Goal: Information Seeking & Learning: Learn about a topic

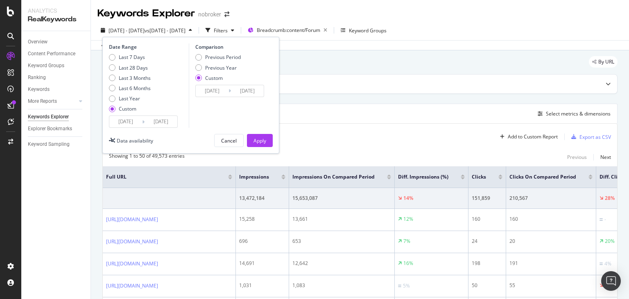
click at [158, 123] on input "[DATE]" at bounding box center [161, 121] width 33 height 11
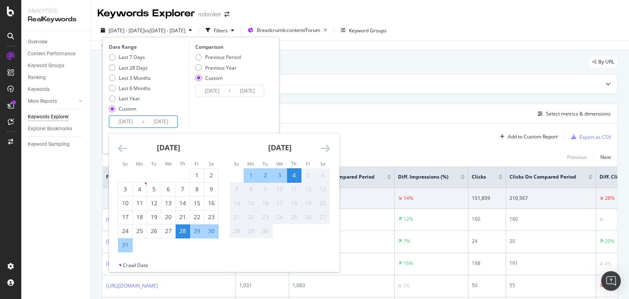
click at [122, 148] on icon "Move backward to switch to the previous month." at bounding box center [122, 148] width 9 height 10
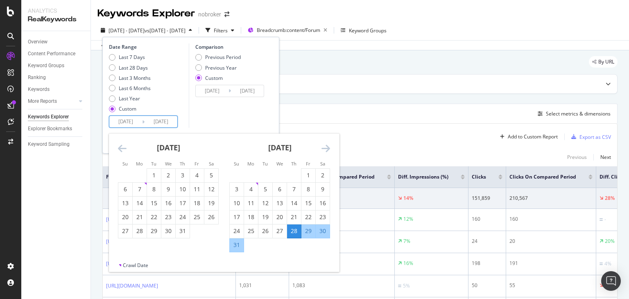
click at [122, 148] on icon "Move backward to switch to the previous month." at bounding box center [122, 148] width 9 height 10
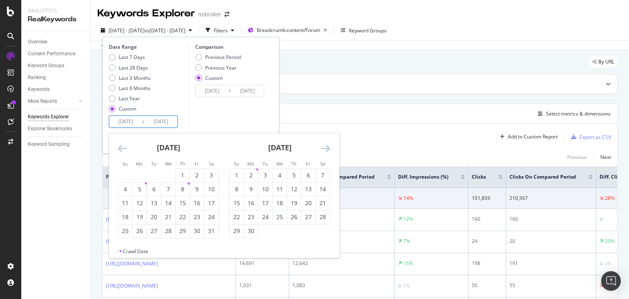
click at [132, 122] on input "[DATE]" at bounding box center [125, 121] width 33 height 11
click at [235, 173] on div "1" at bounding box center [237, 175] width 14 height 8
type input "[DATE]"
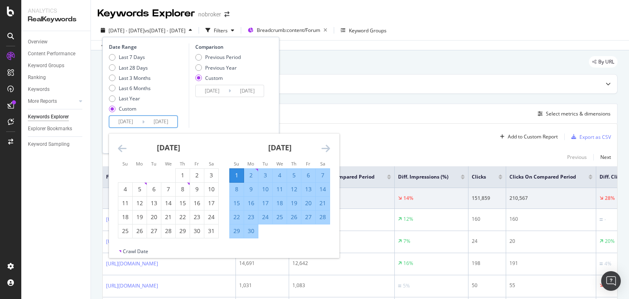
click at [161, 124] on input "[DATE]" at bounding box center [161, 121] width 33 height 11
click at [256, 235] on div "30" at bounding box center [251, 232] width 14 height 14
type input "[DATE]"
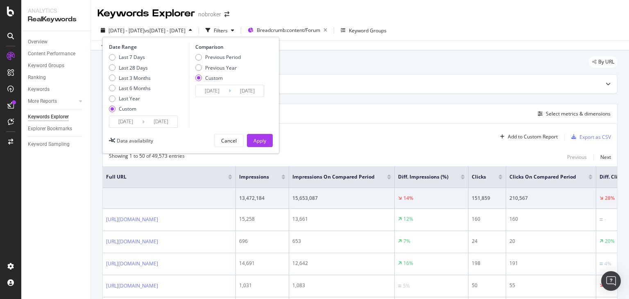
click at [174, 123] on input "[DATE]" at bounding box center [161, 121] width 33 height 11
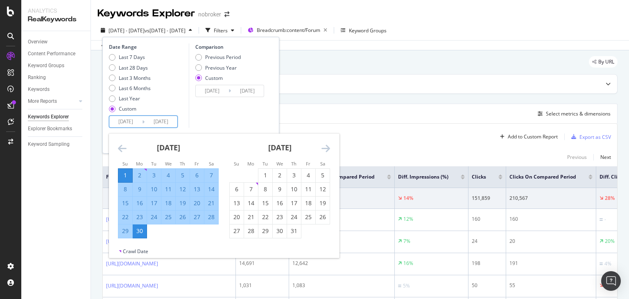
click at [225, 124] on div "Comparison Previous Period Previous Year Custom [DATE] Navigate forward to inte…" at bounding box center [228, 85] width 78 height 84
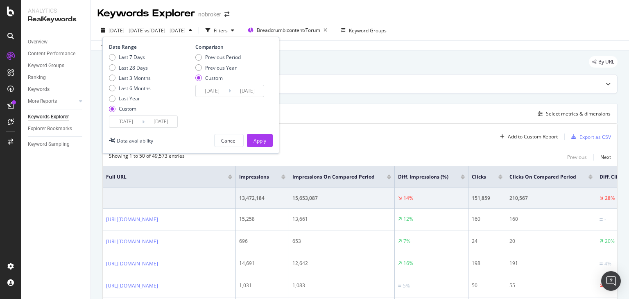
click at [209, 89] on input "[DATE]" at bounding box center [212, 90] width 33 height 11
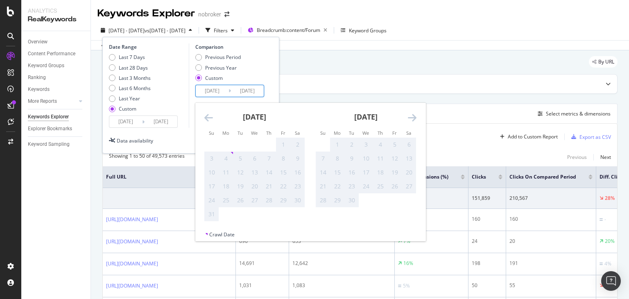
click at [132, 121] on input "[DATE]" at bounding box center [125, 121] width 33 height 11
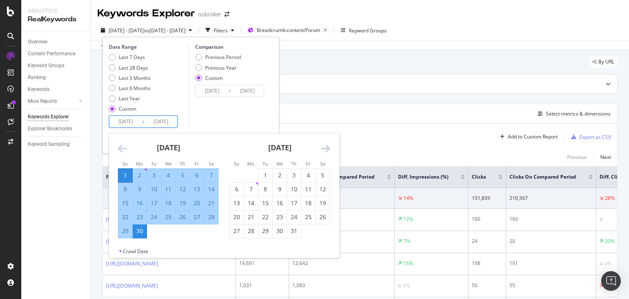
click at [139, 127] on input "[DATE]" at bounding box center [125, 121] width 33 height 11
click at [129, 122] on input "[DATE]" at bounding box center [125, 121] width 33 height 11
click at [265, 174] on div "1" at bounding box center [266, 175] width 14 height 8
type input "[DATE]"
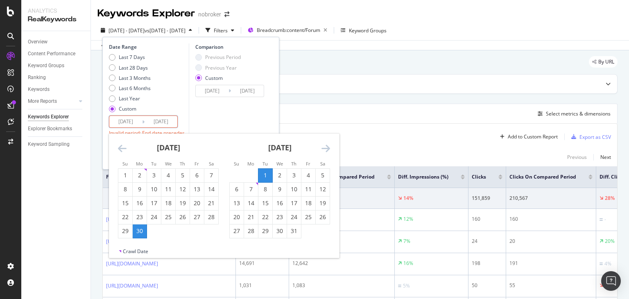
click at [164, 122] on input "[DATE]" at bounding box center [161, 121] width 33 height 11
click at [297, 229] on div "31" at bounding box center [294, 231] width 14 height 8
type input "[DATE]"
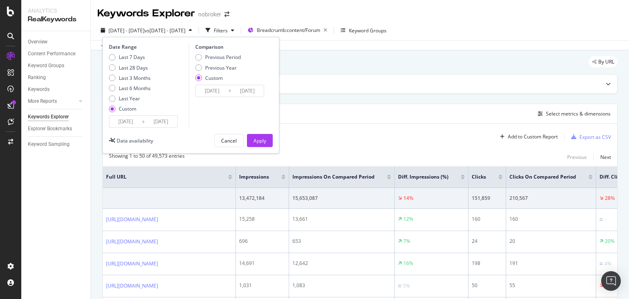
click at [158, 122] on input "[DATE]" at bounding box center [161, 121] width 33 height 11
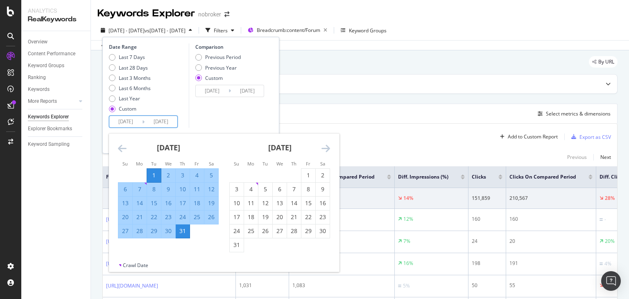
click at [207, 118] on div "Comparison Previous Period Previous Year Custom [DATE] Navigate forward to inte…" at bounding box center [228, 85] width 78 height 84
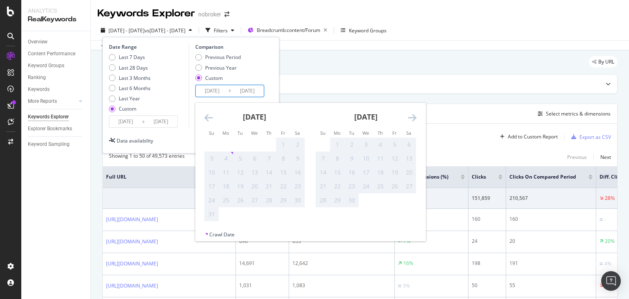
click at [207, 93] on input "[DATE]" at bounding box center [212, 90] width 33 height 11
click at [209, 115] on icon "Move backward to switch to the previous month." at bounding box center [208, 118] width 9 height 10
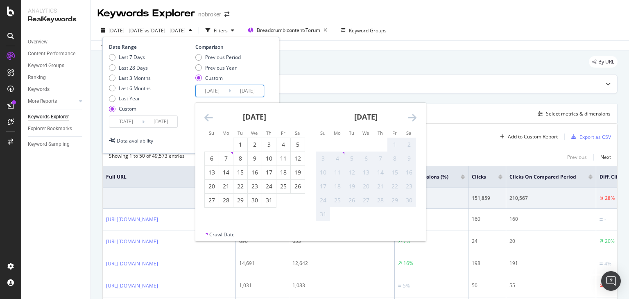
click at [208, 115] on icon "Move backward to switch to the previous month." at bounding box center [208, 118] width 9 height 10
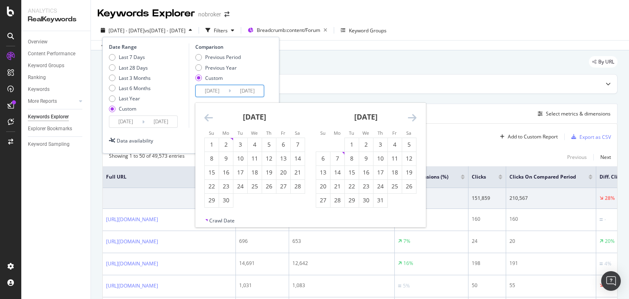
click at [206, 90] on input "[DATE]" at bounding box center [212, 90] width 33 height 11
click at [213, 141] on div "1" at bounding box center [212, 145] width 14 height 8
type input "[DATE]"
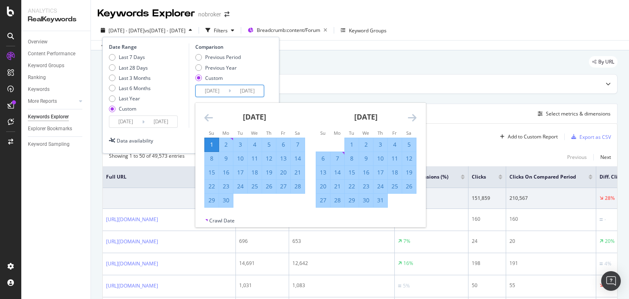
click at [240, 95] on input "[DATE]" at bounding box center [247, 90] width 33 height 11
click at [229, 200] on div "30" at bounding box center [226, 200] width 14 height 8
type input "[DATE]"
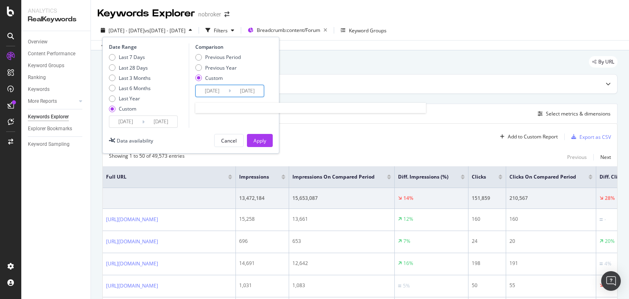
click at [241, 89] on input "[DATE]" at bounding box center [247, 90] width 33 height 11
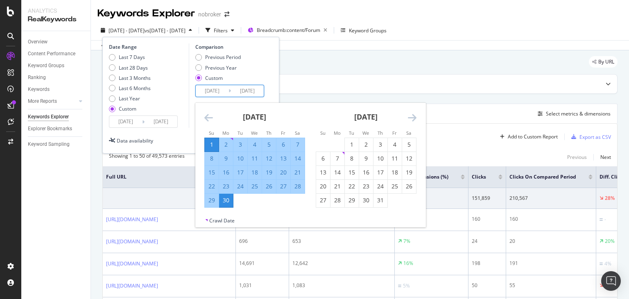
click at [270, 91] on div "Date Range Last 7 Days Last 28 Days Last 3 Months Last 6 Months Last Year Custo…" at bounding box center [191, 85] width 164 height 84
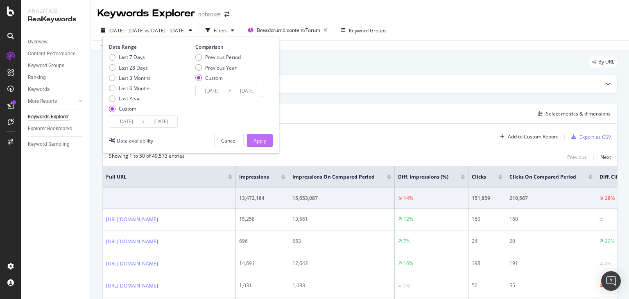
click at [256, 140] on div "Apply" at bounding box center [260, 140] width 13 height 7
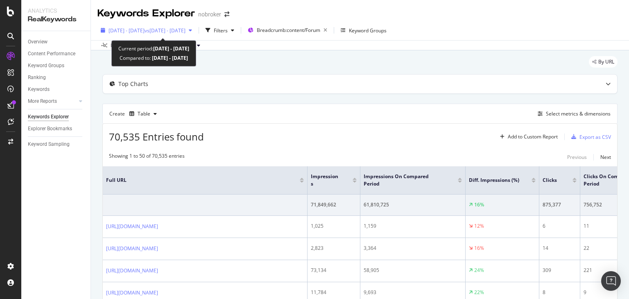
click at [169, 28] on span "vs [DATE] - [DATE]" at bounding box center [165, 30] width 41 height 7
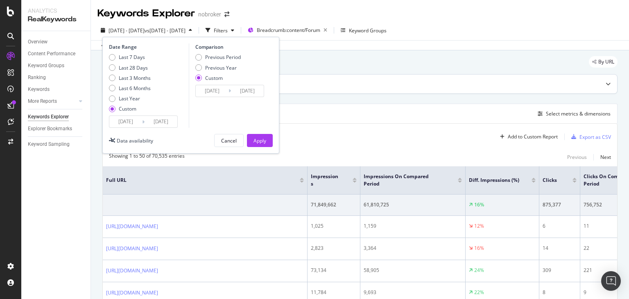
click at [373, 75] on div "Top Charts" at bounding box center [360, 84] width 515 height 19
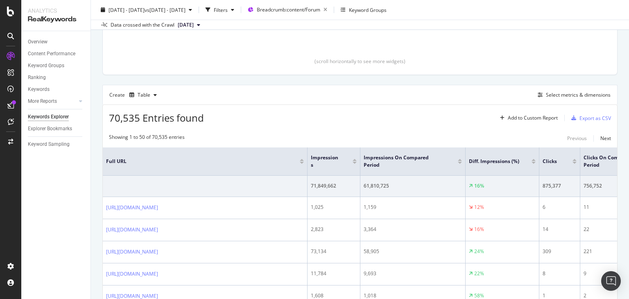
scroll to position [174, 0]
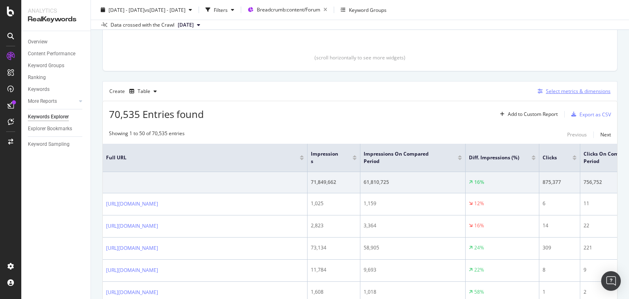
click at [554, 87] on div "Select metrics & dimensions" at bounding box center [573, 91] width 76 height 9
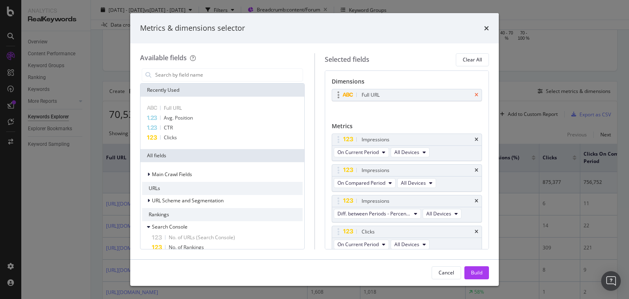
click at [475, 95] on icon "times" at bounding box center [477, 95] width 4 height 5
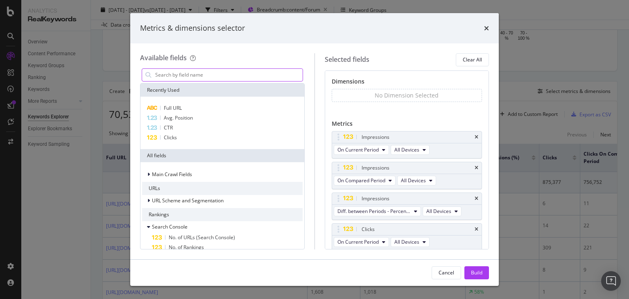
click at [237, 74] on input "modal" at bounding box center [228, 75] width 148 height 12
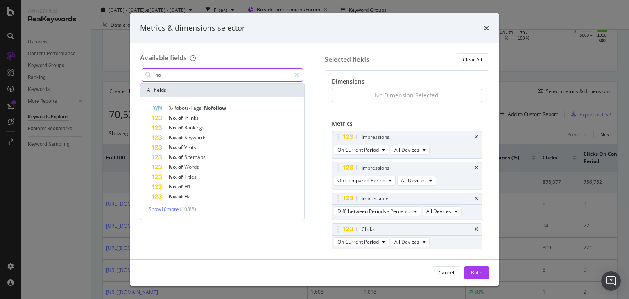
type input "n"
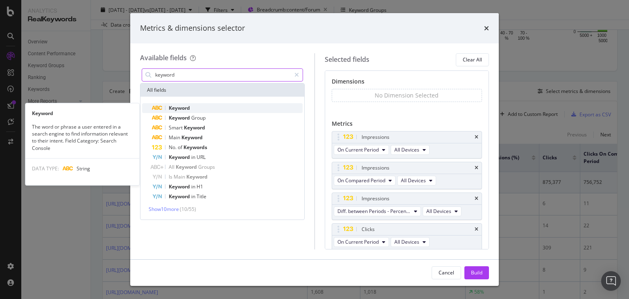
type input "keyword"
click at [185, 109] on span "Keyword" at bounding box center [179, 107] width 21 height 7
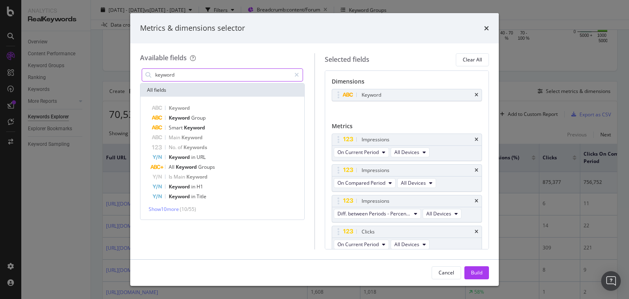
click at [186, 77] on input "keyword" at bounding box center [222, 75] width 136 height 12
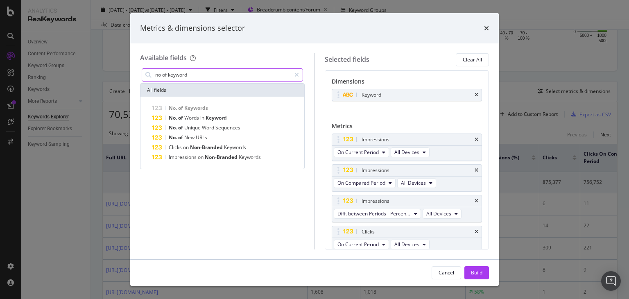
type input "no of keyword"
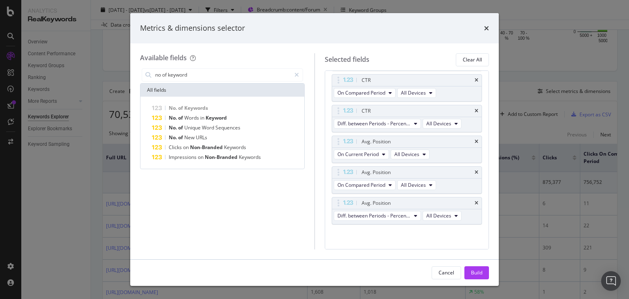
scroll to position [0, 0]
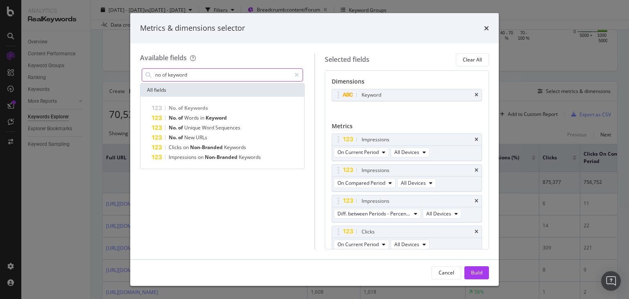
click at [195, 71] on input "no of keyword" at bounding box center [222, 75] width 136 height 12
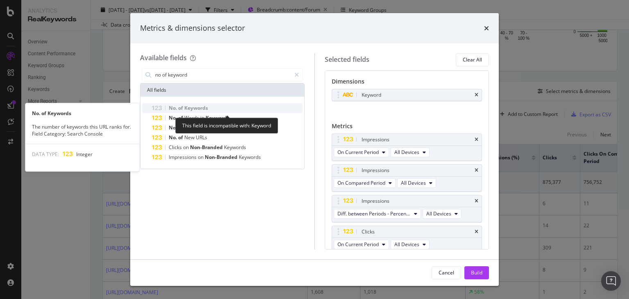
click at [211, 105] on div "No. of Keywords" at bounding box center [227, 108] width 151 height 10
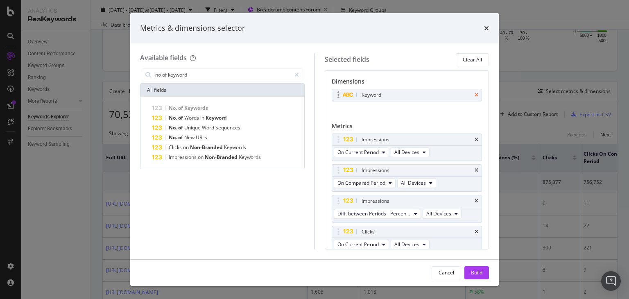
click at [475, 95] on icon "times" at bounding box center [477, 95] width 4 height 5
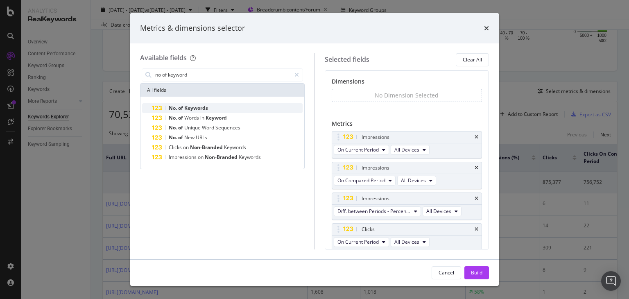
click at [209, 109] on div "No. of Keywords" at bounding box center [227, 108] width 151 height 10
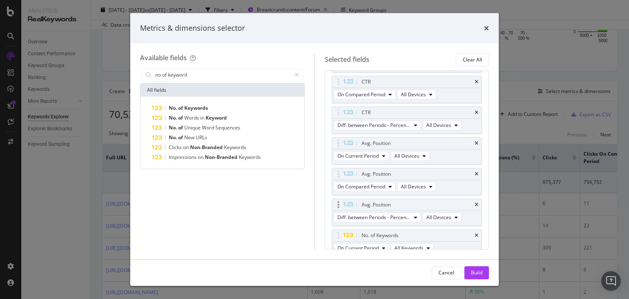
scroll to position [287, 0]
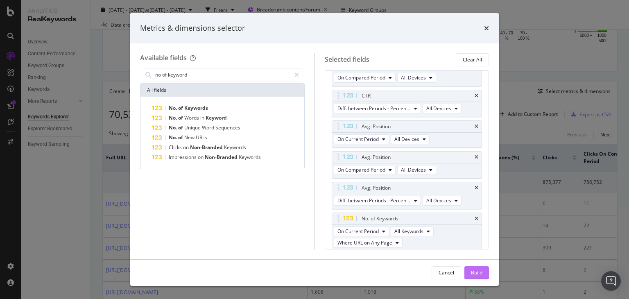
click at [481, 272] on div "Build" at bounding box center [476, 272] width 11 height 7
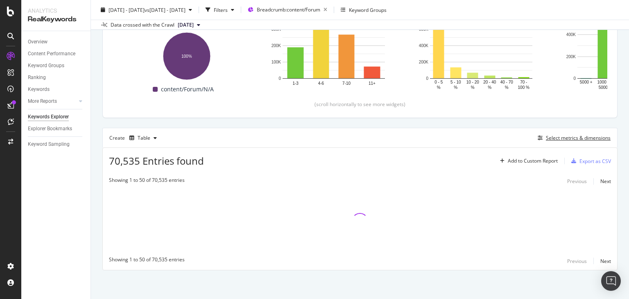
scroll to position [127, 0]
click at [148, 141] on div "Table" at bounding box center [143, 138] width 34 height 12
click at [149, 166] on div "Trend" at bounding box center [153, 164] width 14 height 7
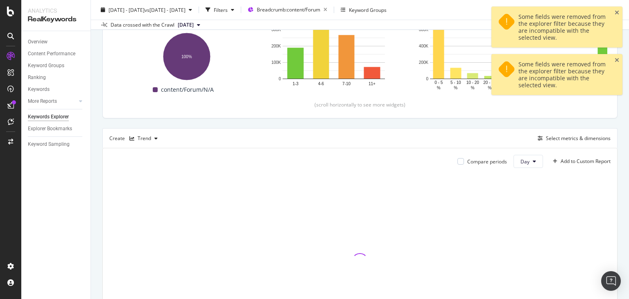
click at [575, 132] on div "Create Trend Select metrics & dimensions" at bounding box center [359, 138] width 515 height 20
click at [560, 141] on div "Select metrics & dimensions" at bounding box center [573, 138] width 76 height 9
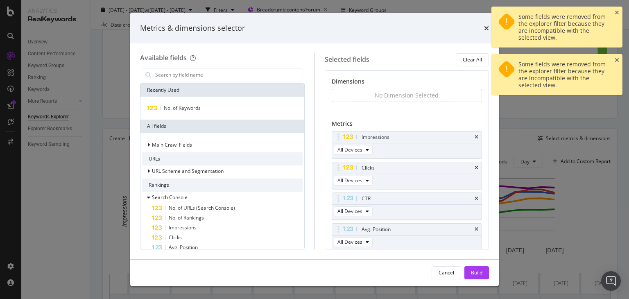
scroll to position [59, 0]
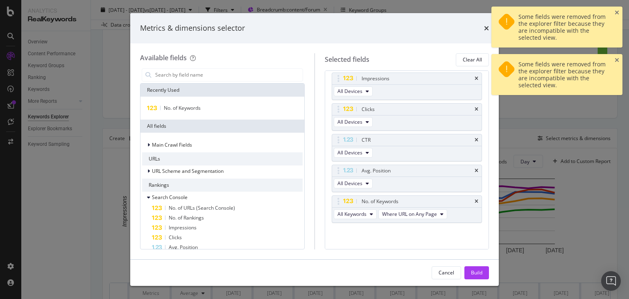
click at [518, 135] on div "Metrics & dimensions selector Available fields Recently Used No. of Keywords Al…" at bounding box center [314, 149] width 629 height 299
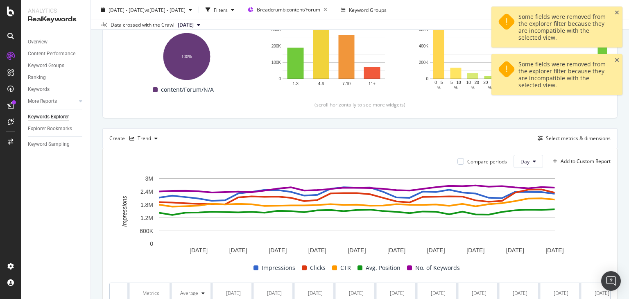
click at [520, 151] on div "Compare periods Day Add to Custom Report [DATE] [DATE] [DATE] [DATE] [DATE] [DA…" at bounding box center [360, 289] width 515 height 282
click at [521, 160] on span "Day" at bounding box center [525, 161] width 9 height 7
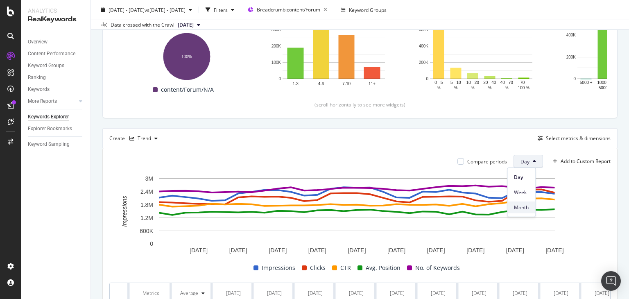
click at [516, 205] on span "Month" at bounding box center [521, 207] width 15 height 7
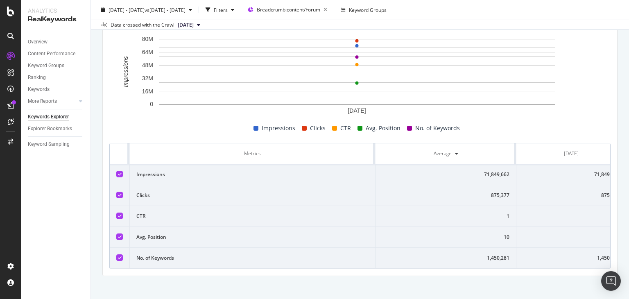
scroll to position [267, 0]
click at [374, 151] on tr "Metrics Average [DATE]" at bounding box center [368, 153] width 517 height 21
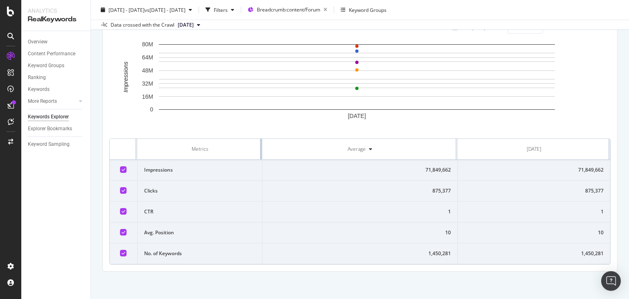
drag, startPoint x: 374, startPoint y: 150, endPoint x: 208, endPoint y: 160, distance: 165.8
click at [208, 160] on th "Metrics" at bounding box center [200, 149] width 125 height 21
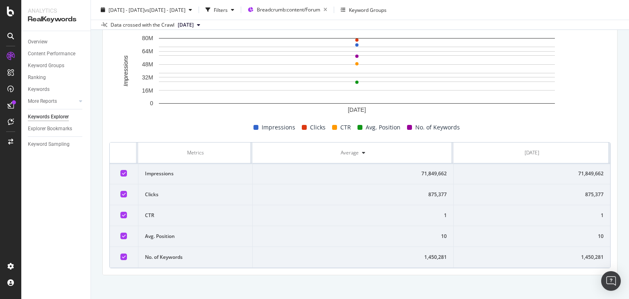
click at [447, 151] on th "Average" at bounding box center [353, 153] width 201 height 21
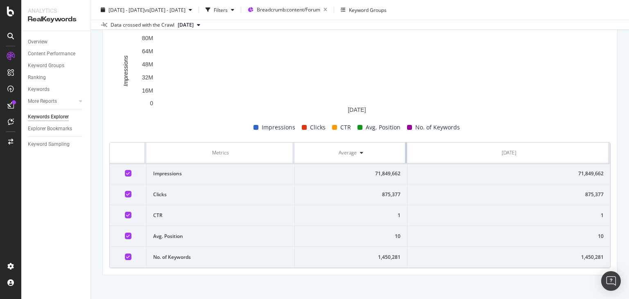
drag, startPoint x: 449, startPoint y: 151, endPoint x: 369, endPoint y: 153, distance: 79.9
click at [369, 153] on th "Average" at bounding box center [351, 153] width 113 height 21
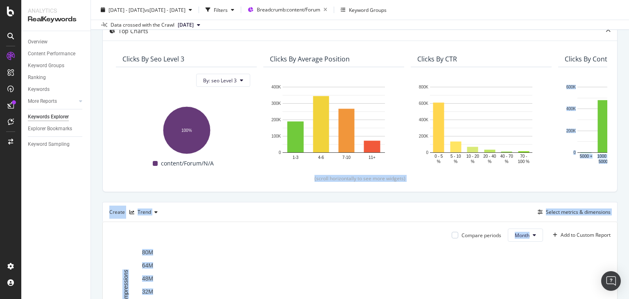
scroll to position [0, 0]
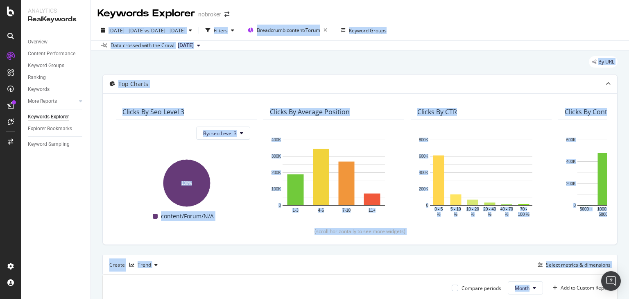
drag, startPoint x: 629, startPoint y: 172, endPoint x: 628, endPoint y: 3, distance: 168.4
click at [628, 3] on div "Keywords Explorer nobroker [DATE] - [DATE] vs [DATE] - [DATE] Filters Breadcrum…" at bounding box center [360, 149] width 538 height 299
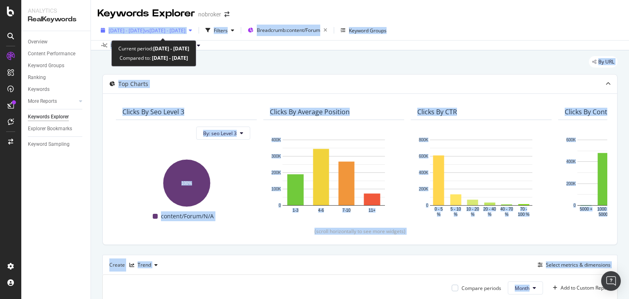
click at [182, 32] on span "vs [DATE] - [DATE]" at bounding box center [165, 30] width 41 height 7
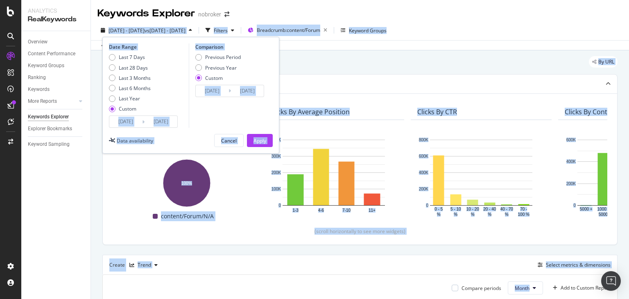
click at [162, 122] on input "[DATE]" at bounding box center [161, 121] width 33 height 11
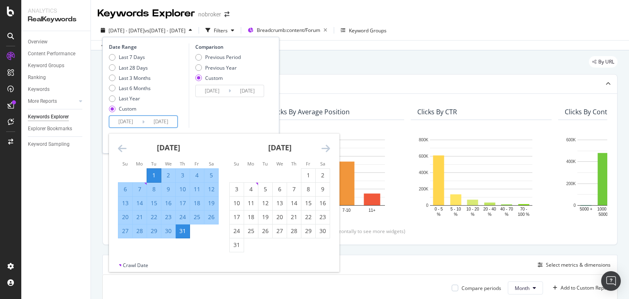
click at [128, 121] on input "[DATE]" at bounding box center [125, 121] width 33 height 11
click at [307, 173] on div "1" at bounding box center [309, 175] width 14 height 8
type input "[DATE]"
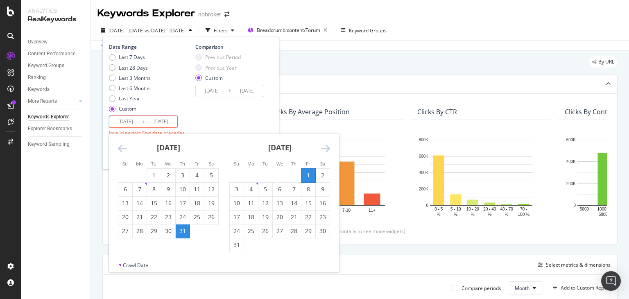
click at [157, 117] on input "[DATE]" at bounding box center [161, 121] width 33 height 11
click at [237, 244] on div "31" at bounding box center [237, 245] width 14 height 8
type input "[DATE]"
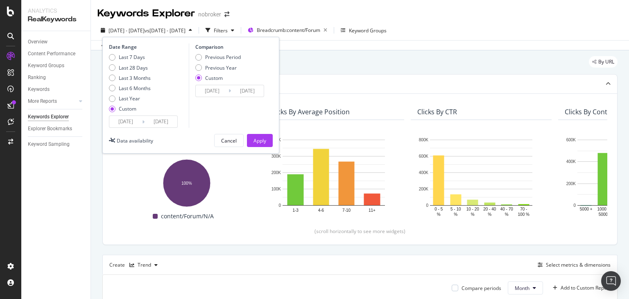
click at [164, 120] on input "[DATE]" at bounding box center [161, 121] width 33 height 11
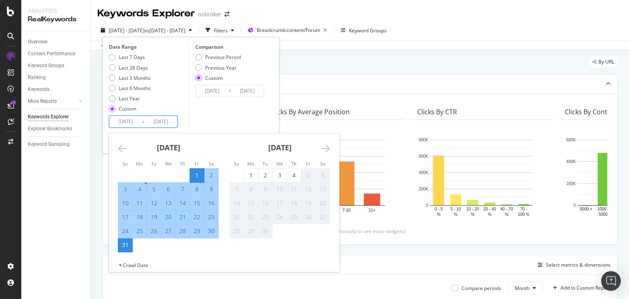
click at [215, 114] on div "Comparison Previous Period Previous Year Custom [DATE] Navigate forward to inte…" at bounding box center [228, 85] width 78 height 84
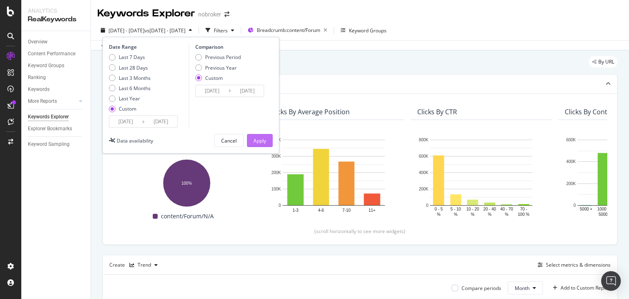
click at [266, 138] on div "Apply" at bounding box center [260, 140] width 13 height 7
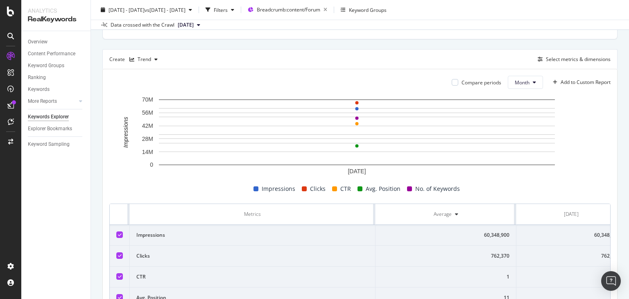
scroll to position [277, 0]
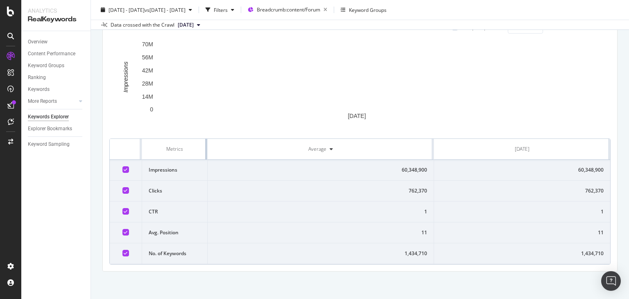
drag, startPoint x: 375, startPoint y: 142, endPoint x: 163, endPoint y: 161, distance: 212.7
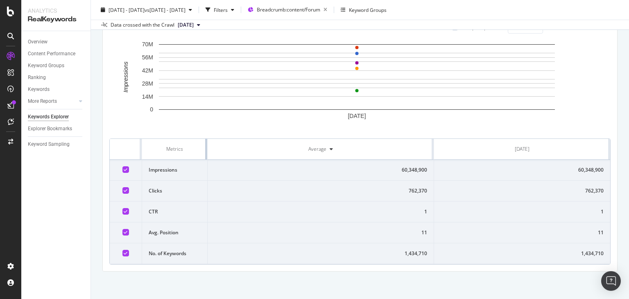
click at [163, 161] on table "Metrics Average [DATE] Impressions 60,348,900 60,348,900 Clicks 762,370 762,370…" at bounding box center [360, 201] width 501 height 125
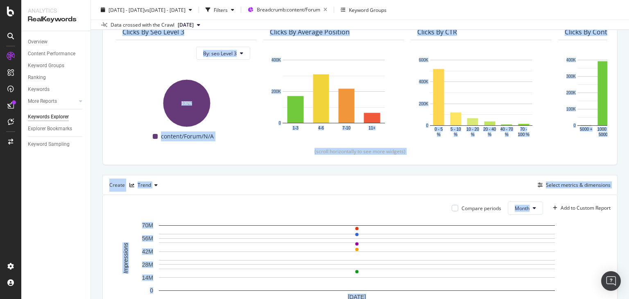
scroll to position [0, 0]
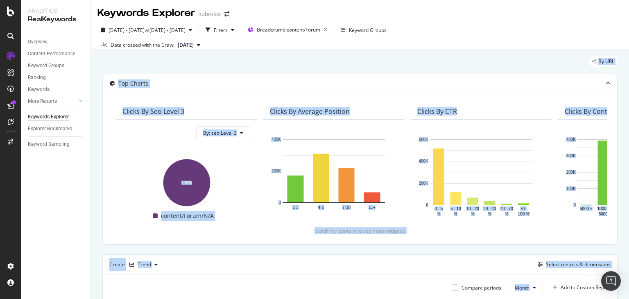
drag, startPoint x: 629, startPoint y: 175, endPoint x: 629, endPoint y: 40, distance: 134.8
click at [629, 40] on div "Keywords Explorer nobroker [DATE] - [DATE] vs [DATE] - [DATE] Filters Breadcrum…" at bounding box center [360, 149] width 538 height 299
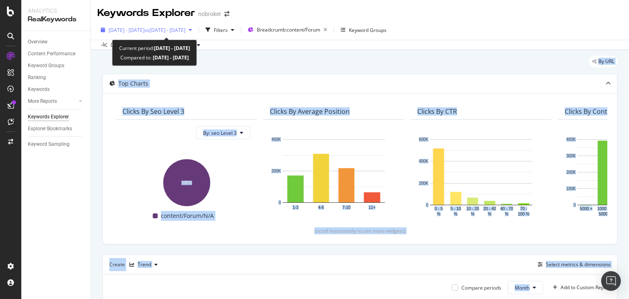
click at [145, 32] on span "[DATE] - [DATE]" at bounding box center [127, 30] width 36 height 7
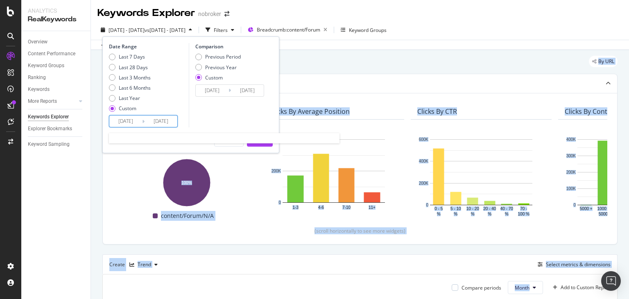
click at [126, 122] on input "[DATE]" at bounding box center [125, 121] width 33 height 11
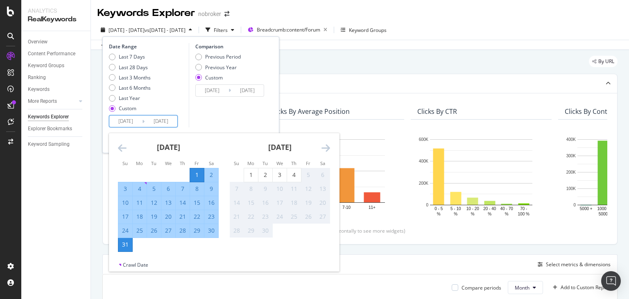
click at [123, 150] on icon "Move backward to switch to the previous month." at bounding box center [122, 148] width 9 height 10
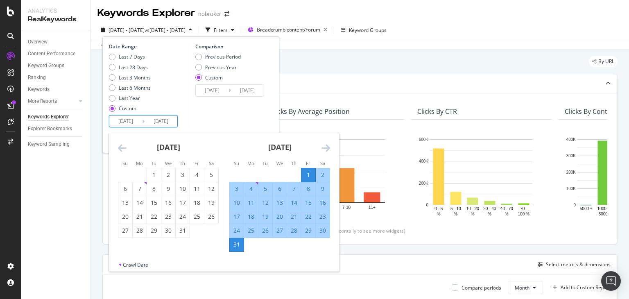
click at [121, 120] on input "[DATE]" at bounding box center [125, 121] width 33 height 11
click at [154, 175] on div "1" at bounding box center [154, 175] width 14 height 8
type input "[DATE]"
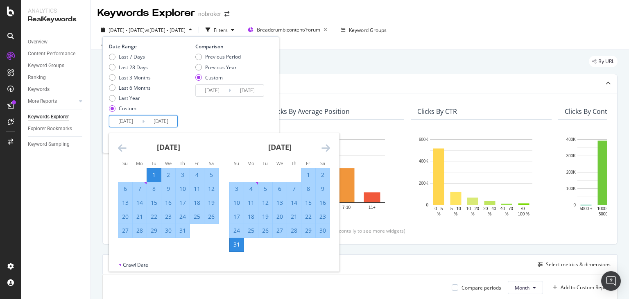
click at [227, 118] on div "Comparison Previous Period Previous Year Custom [DATE] Navigate forward to inte…" at bounding box center [228, 85] width 78 height 84
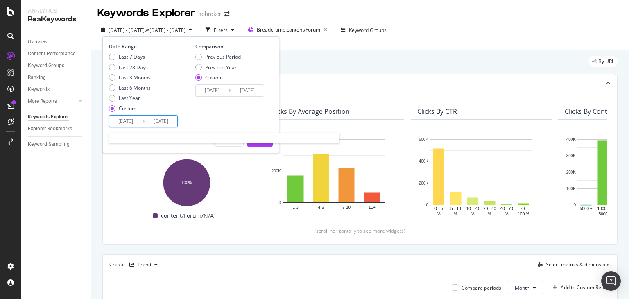
click at [165, 123] on input "[DATE]" at bounding box center [161, 121] width 33 height 11
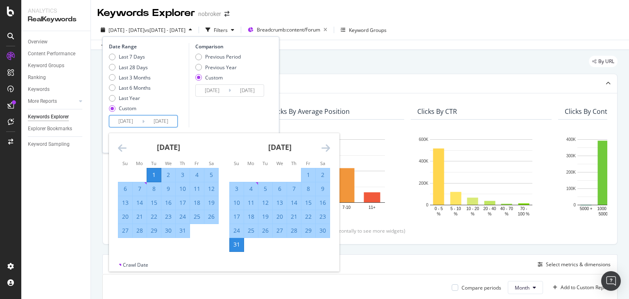
click at [240, 116] on div "Comparison Previous Period Previous Year Custom [DATE] Navigate forward to inte…" at bounding box center [228, 85] width 78 height 84
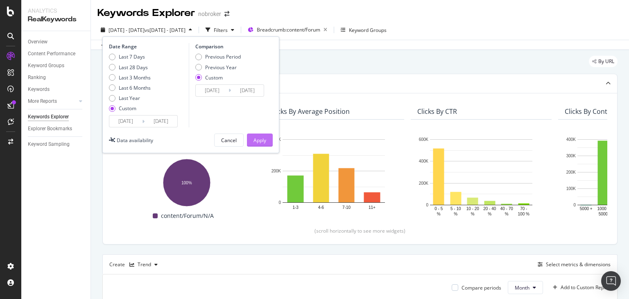
click at [268, 137] on button "Apply" at bounding box center [260, 140] width 26 height 13
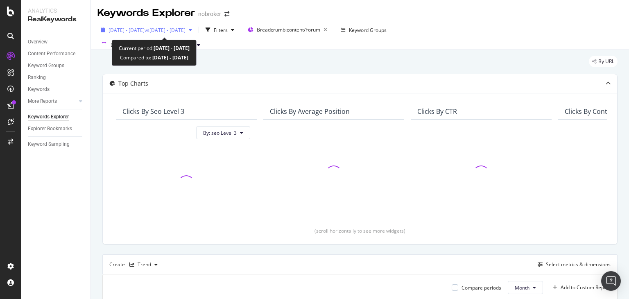
click at [145, 27] on span "[DATE] - [DATE]" at bounding box center [127, 30] width 36 height 7
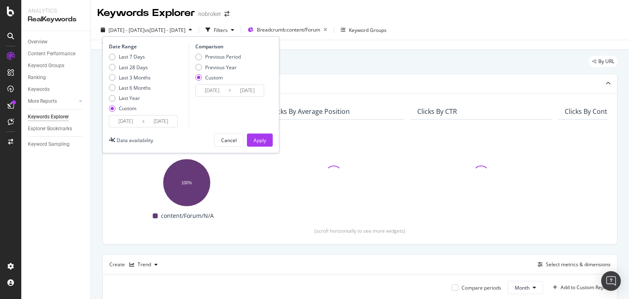
click at [128, 125] on input "[DATE]" at bounding box center [125, 121] width 33 height 11
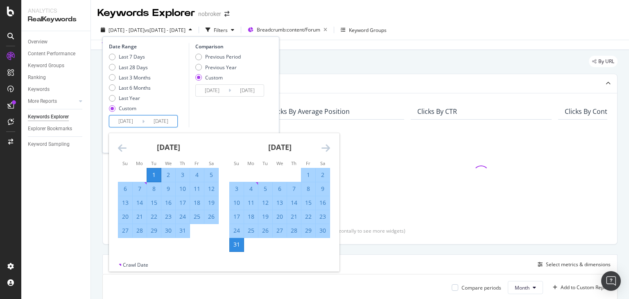
click at [121, 147] on icon "Move backward to switch to the previous month." at bounding box center [122, 148] width 9 height 10
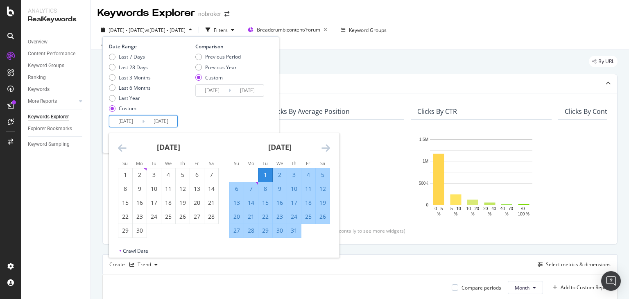
click at [123, 129] on div "Date Range Last 7 Days Last 28 Days Last 3 Months Last 6 Months Last Year Custo…" at bounding box center [190, 94] width 177 height 117
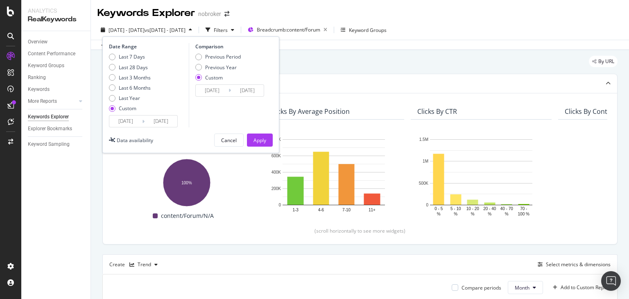
click at [122, 121] on input "[DATE]" at bounding box center [125, 121] width 33 height 11
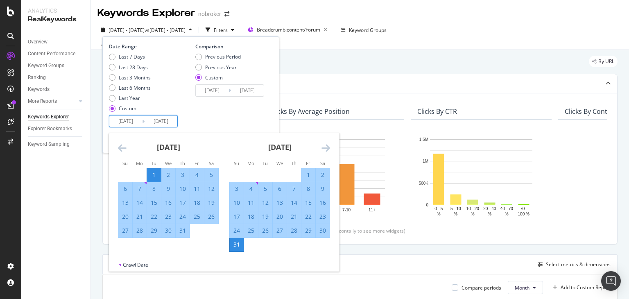
click at [122, 150] on icon "Move backward to switch to the previous month." at bounding box center [122, 148] width 9 height 10
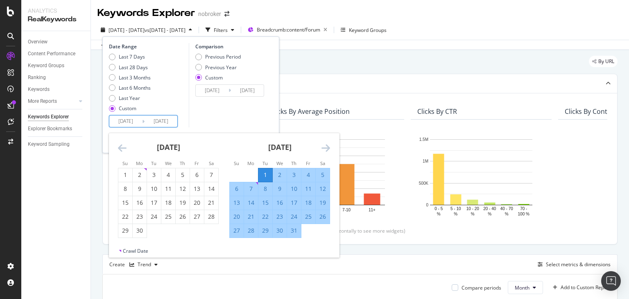
click at [123, 119] on input "[DATE]" at bounding box center [125, 121] width 33 height 11
click at [125, 179] on div "1" at bounding box center [125, 175] width 14 height 14
type input "[DATE]"
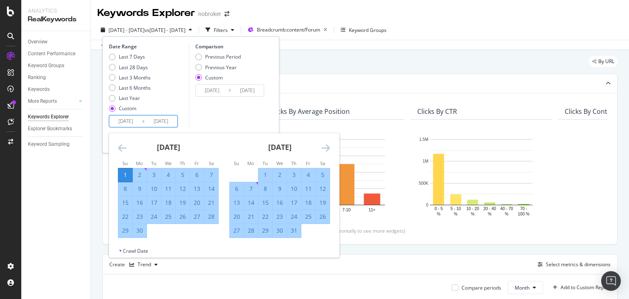
click at [152, 123] on input "[DATE]" at bounding box center [161, 121] width 33 height 11
click at [325, 144] on icon "Move forward to switch to the next month." at bounding box center [326, 148] width 9 height 10
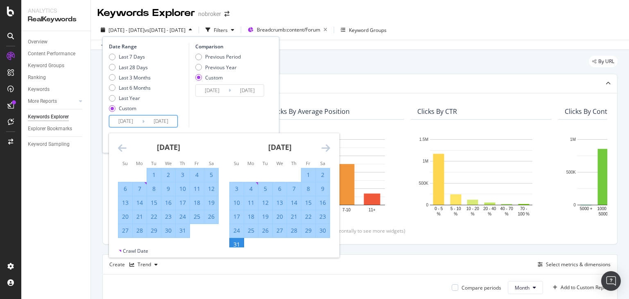
click at [325, 144] on icon "Move forward to switch to the next month." at bounding box center [326, 148] width 9 height 10
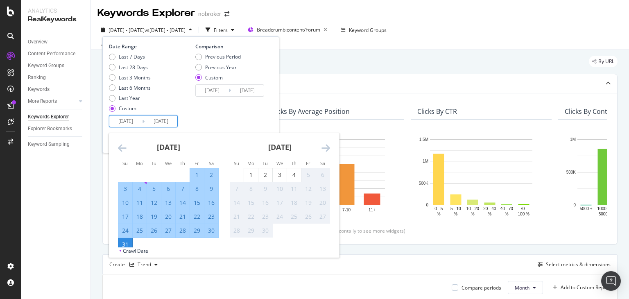
click at [229, 114] on div "Comparison Previous Period Previous Year Custom [DATE] Navigate forward to inte…" at bounding box center [228, 85] width 78 height 84
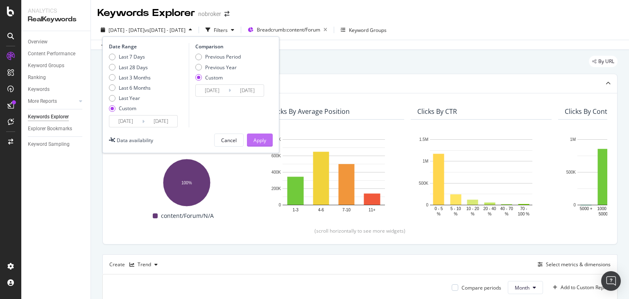
click at [260, 137] on div "Apply" at bounding box center [260, 140] width 13 height 7
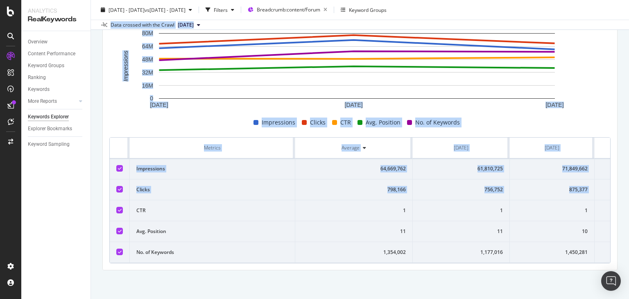
scroll to position [277, 0]
drag, startPoint x: 629, startPoint y: 68, endPoint x: 629, endPoint y: 176, distance: 107.8
click at [629, 176] on div "Keywords Explorer nobroker [DATE] - [DATE] vs [DATE] - [DATE] Filters Breadcrum…" at bounding box center [360, 149] width 538 height 299
click at [295, 140] on th "Average" at bounding box center [354, 148] width 118 height 21
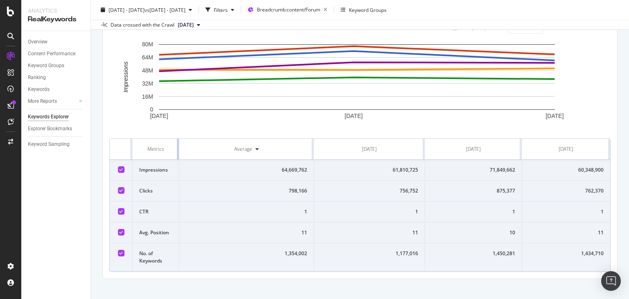
drag, startPoint x: 294, startPoint y: 141, endPoint x: 151, endPoint y: 141, distance: 143.0
click at [151, 141] on th "Metrics" at bounding box center [156, 149] width 47 height 21
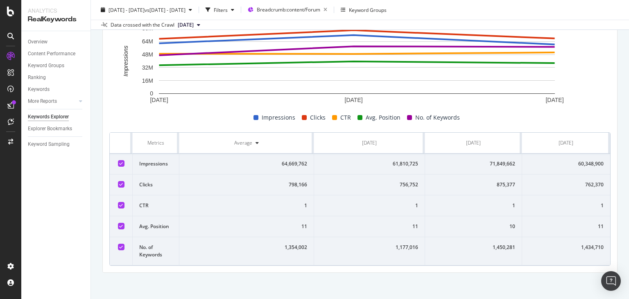
drag, startPoint x: 109, startPoint y: 144, endPoint x: 628, endPoint y: 248, distance: 529.1
click at [628, 248] on div "Keywords Explorer nobroker [DATE] - [DATE] vs [DATE] - [DATE] Filters Breadcrum…" at bounding box center [360, 149] width 538 height 299
copy thead
